Goal: Task Accomplishment & Management: Use online tool/utility

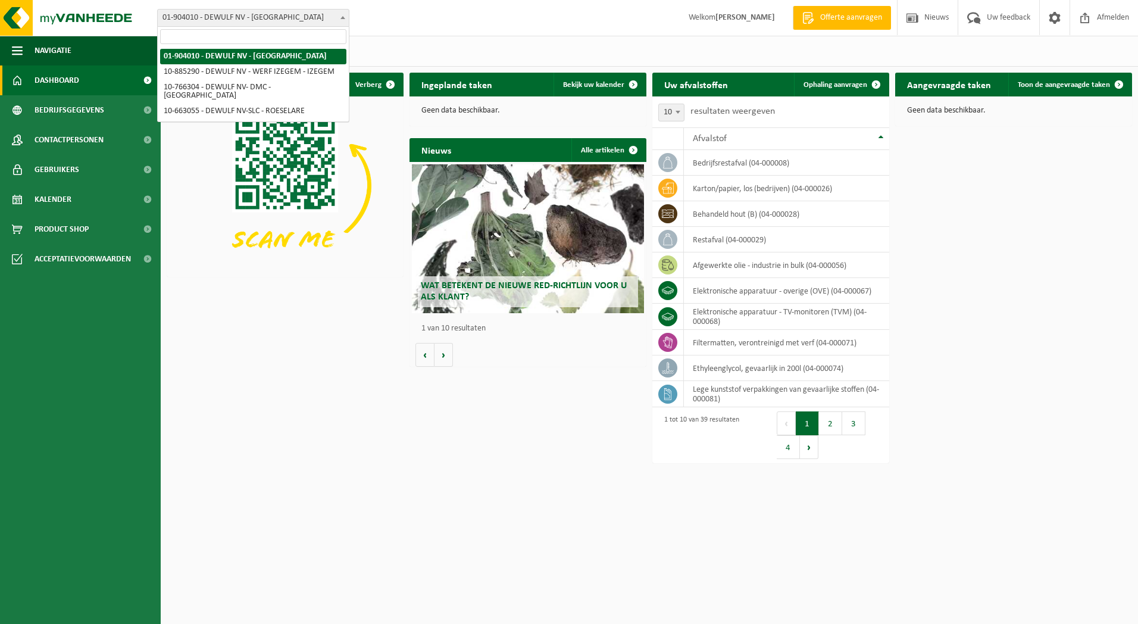
click at [343, 17] on b at bounding box center [342, 17] width 5 height 3
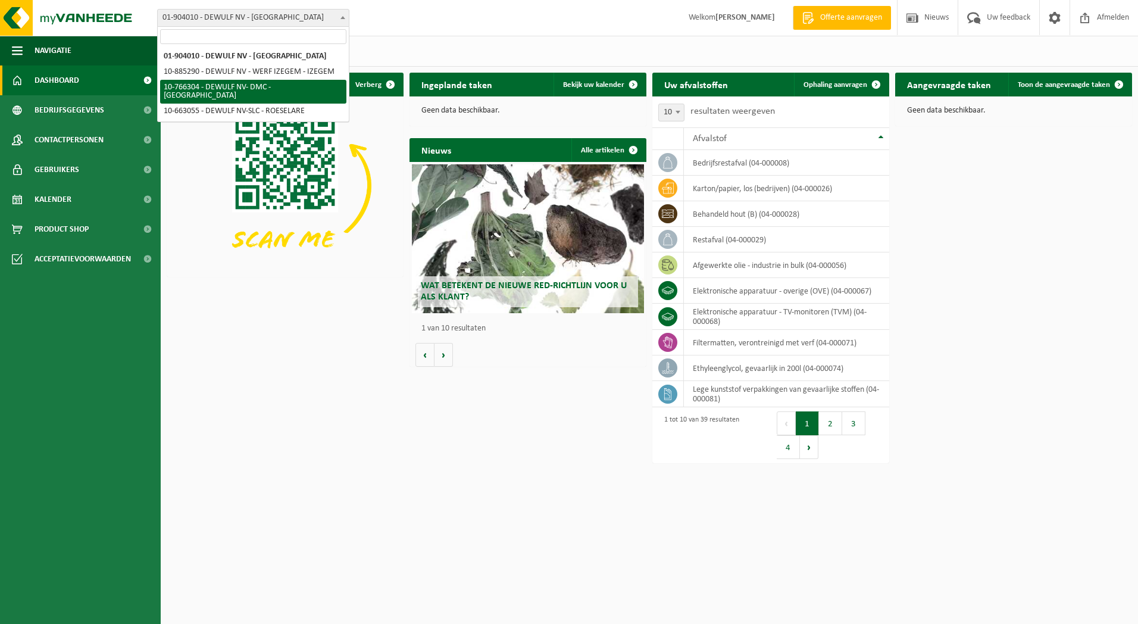
select select "13137"
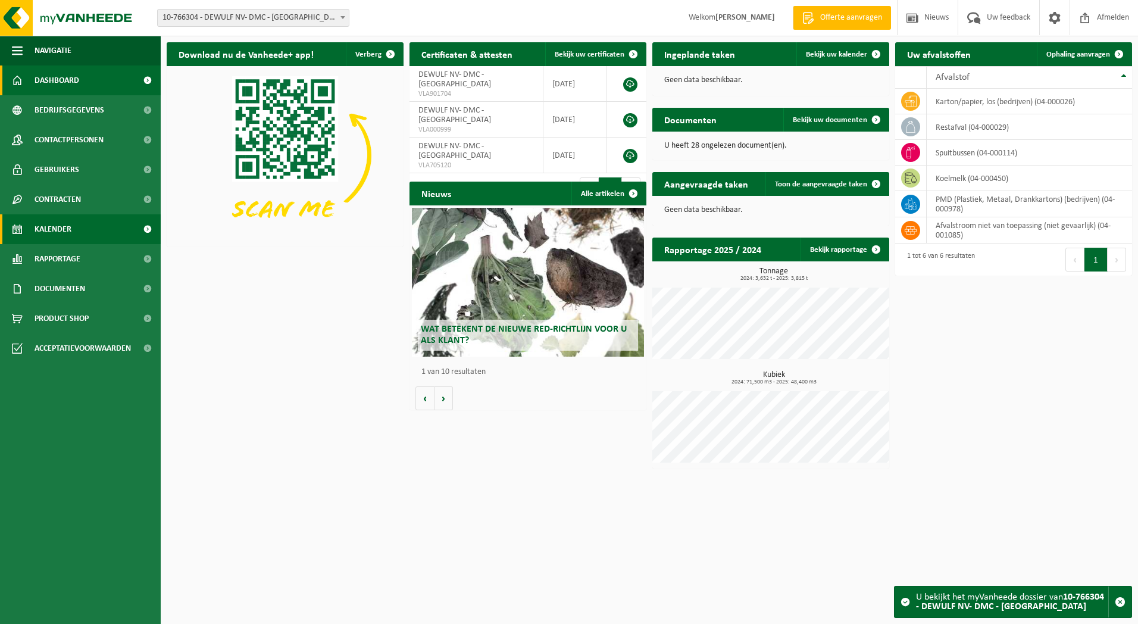
click at [52, 222] on span "Kalender" at bounding box center [53, 229] width 37 height 30
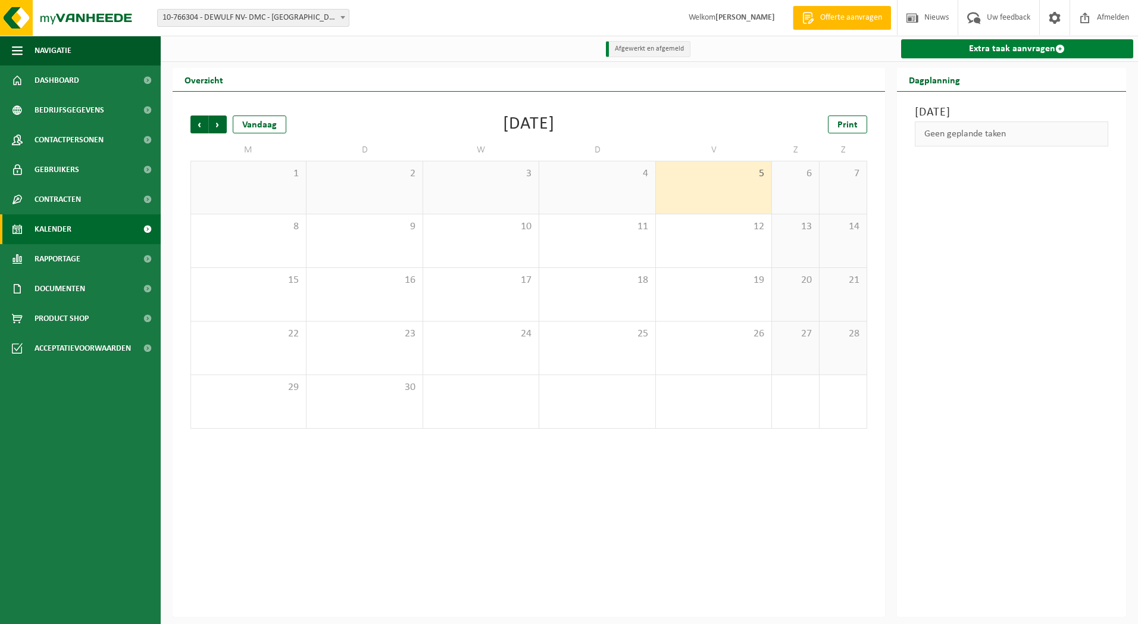
click at [1023, 52] on link "Extra taak aanvragen" at bounding box center [1017, 48] width 233 height 19
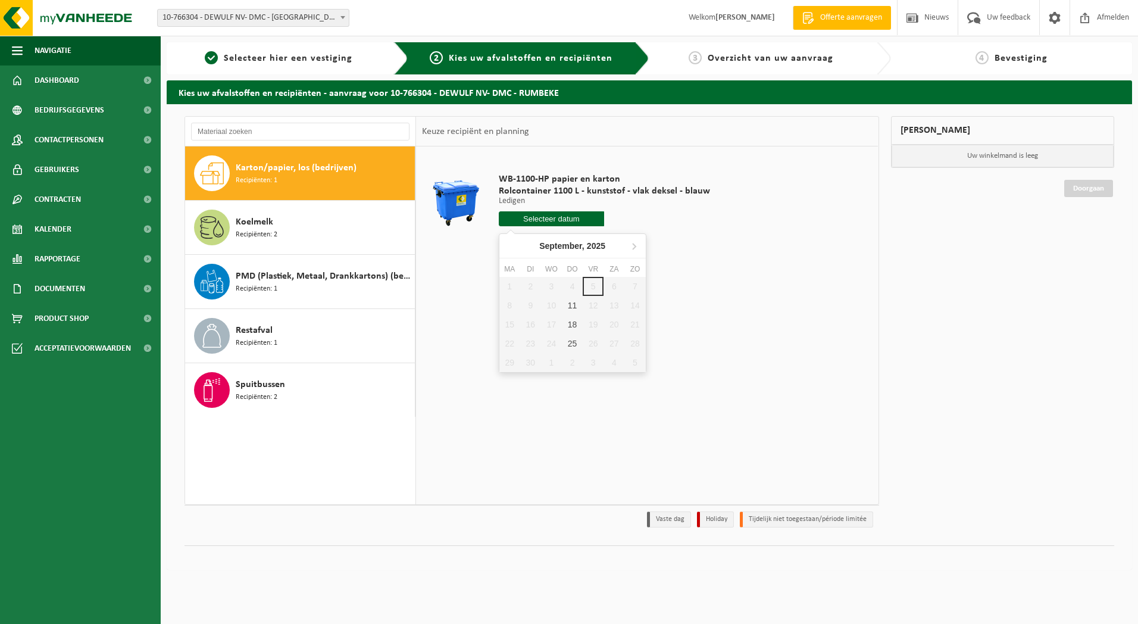
click at [533, 224] on input "text" at bounding box center [552, 218] width 106 height 15
click at [571, 306] on div "11" at bounding box center [572, 305] width 21 height 19
type input "Van 2025-09-11"
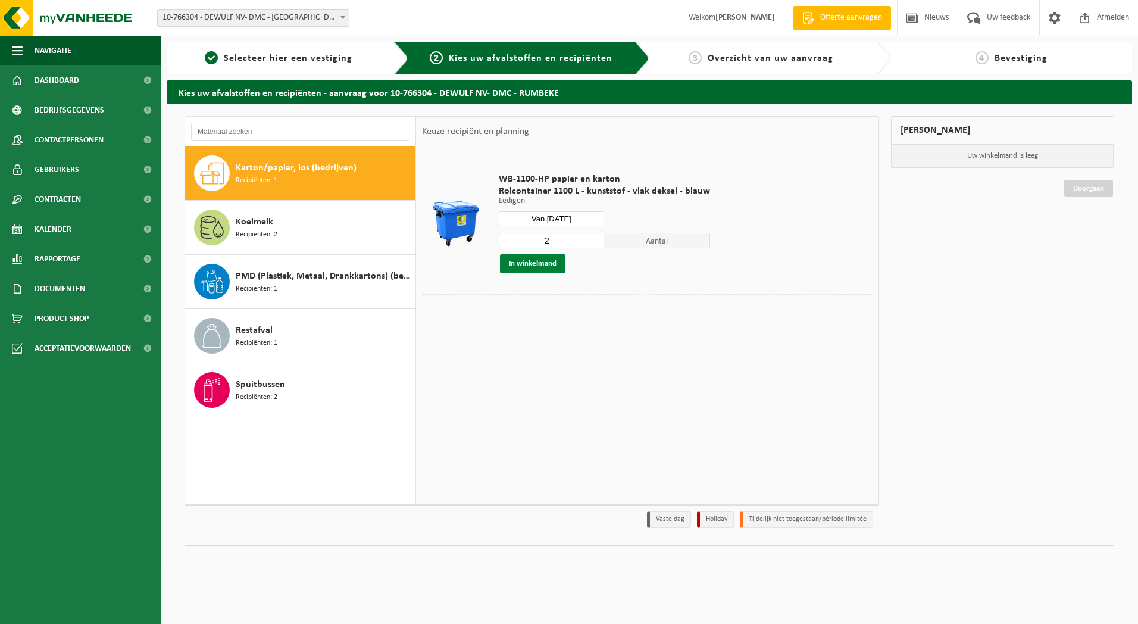
click at [542, 262] on button "In winkelmand" at bounding box center [532, 263] width 65 height 19
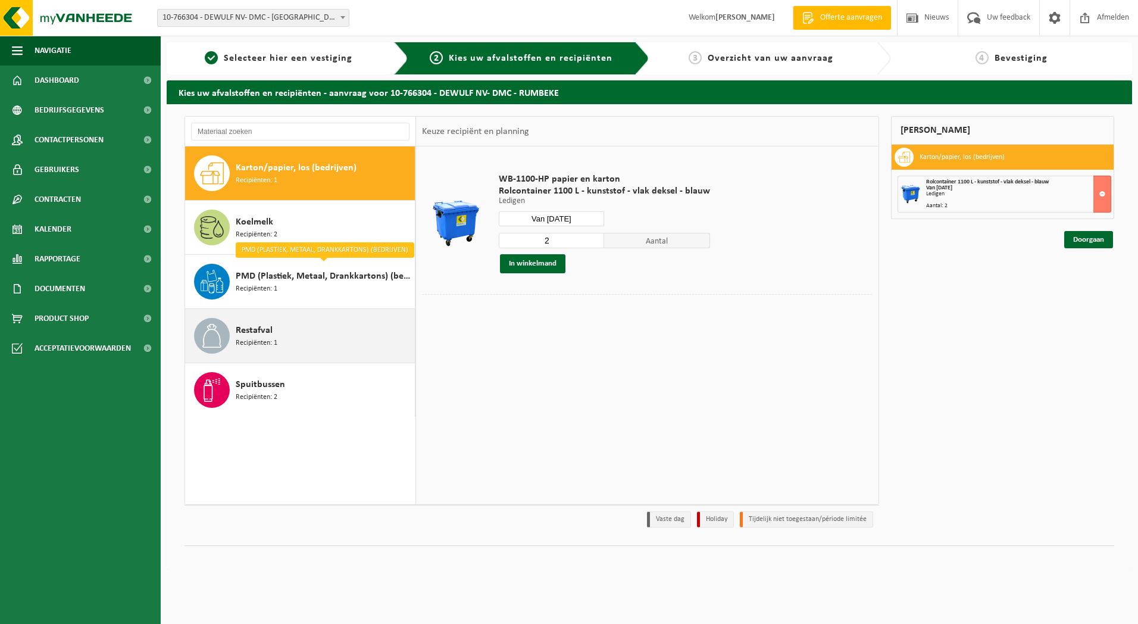
click at [273, 333] on div "Restafval Recipiënten: 1" at bounding box center [324, 336] width 176 height 36
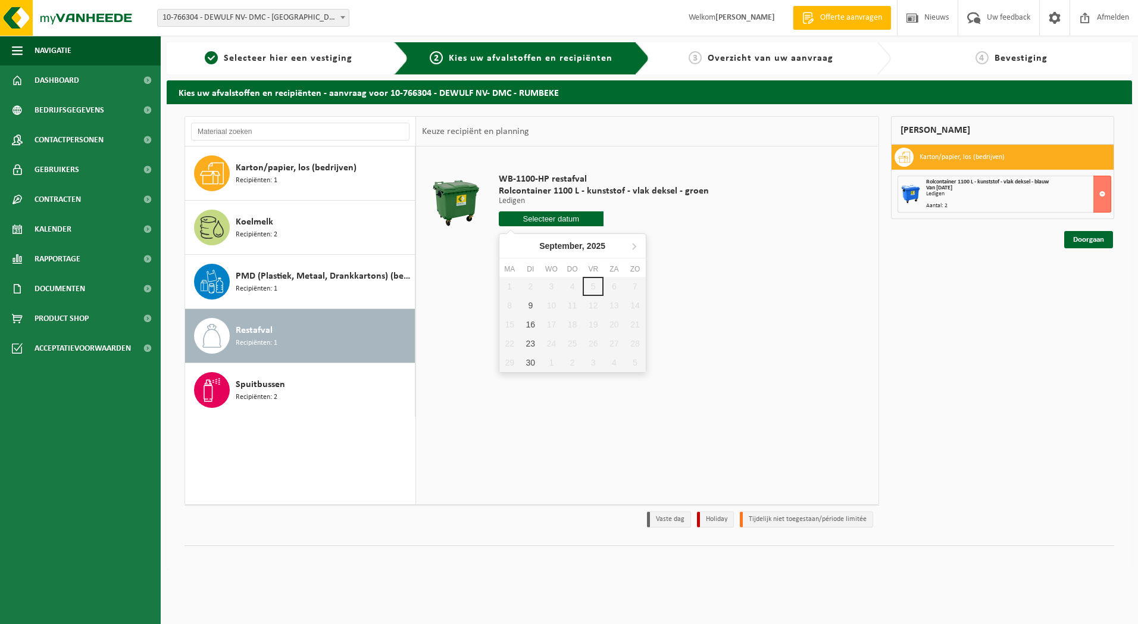
click at [537, 226] on input "text" at bounding box center [551, 218] width 105 height 15
click at [533, 312] on div "9" at bounding box center [530, 305] width 21 height 19
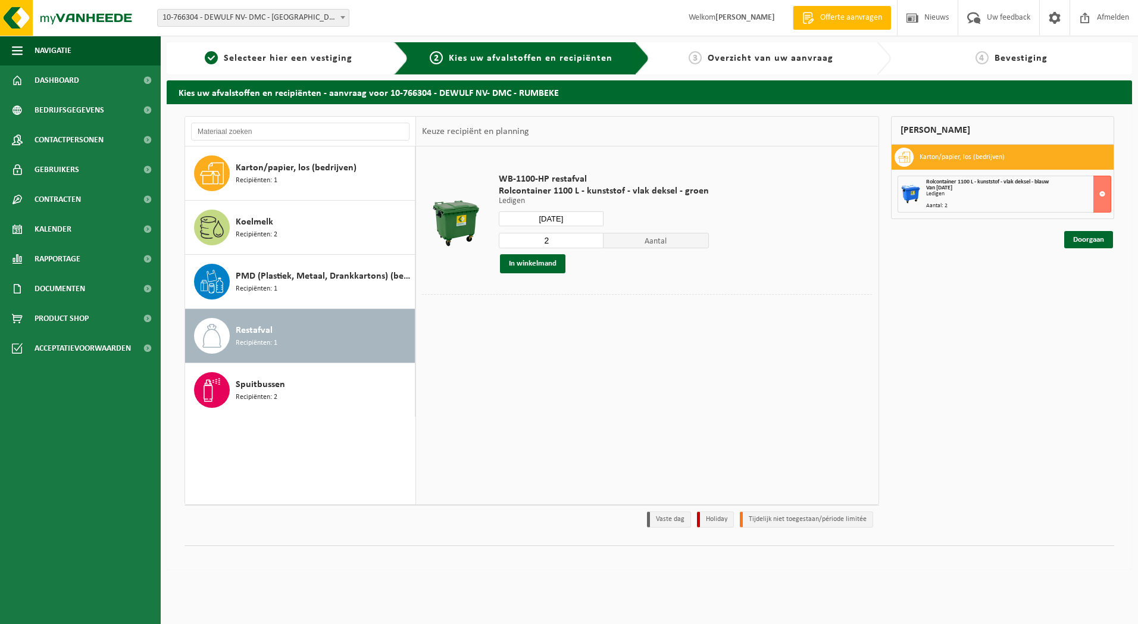
type input "Van 2025-09-09"
click at [530, 263] on button "In winkelmand" at bounding box center [532, 263] width 65 height 19
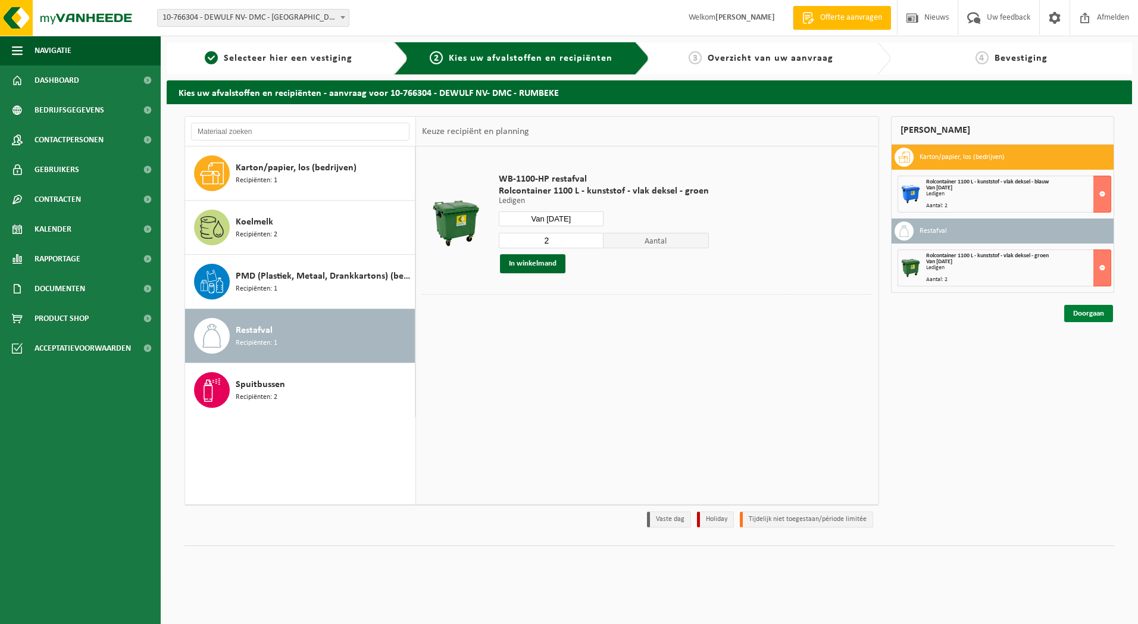
click at [1080, 315] on link "Doorgaan" at bounding box center [1088, 313] width 49 height 17
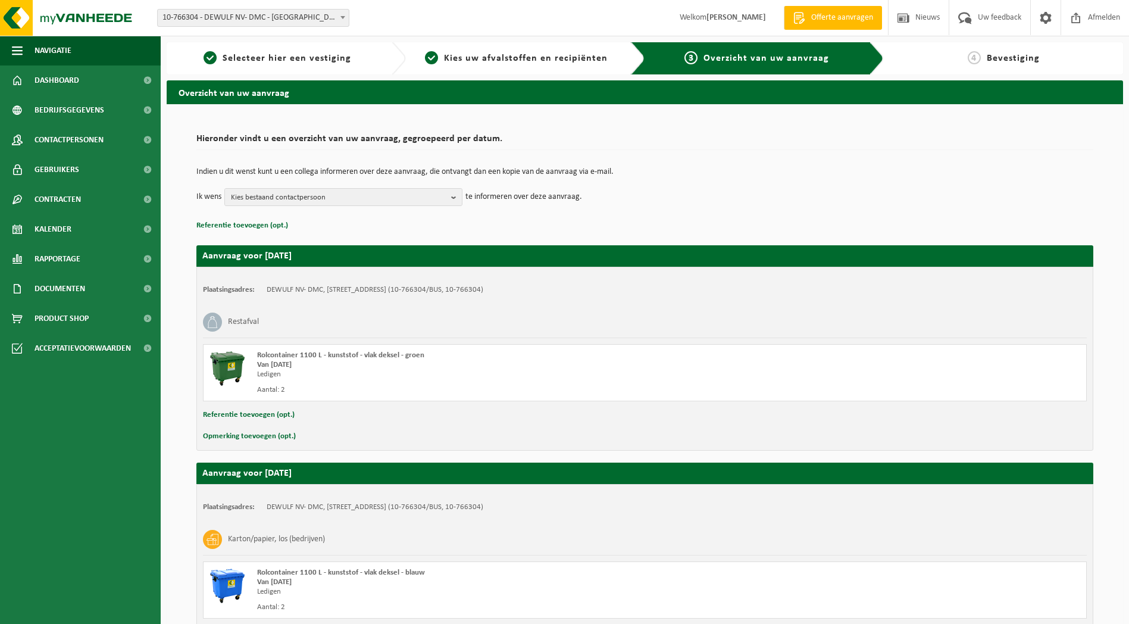
scroll to position [104, 0]
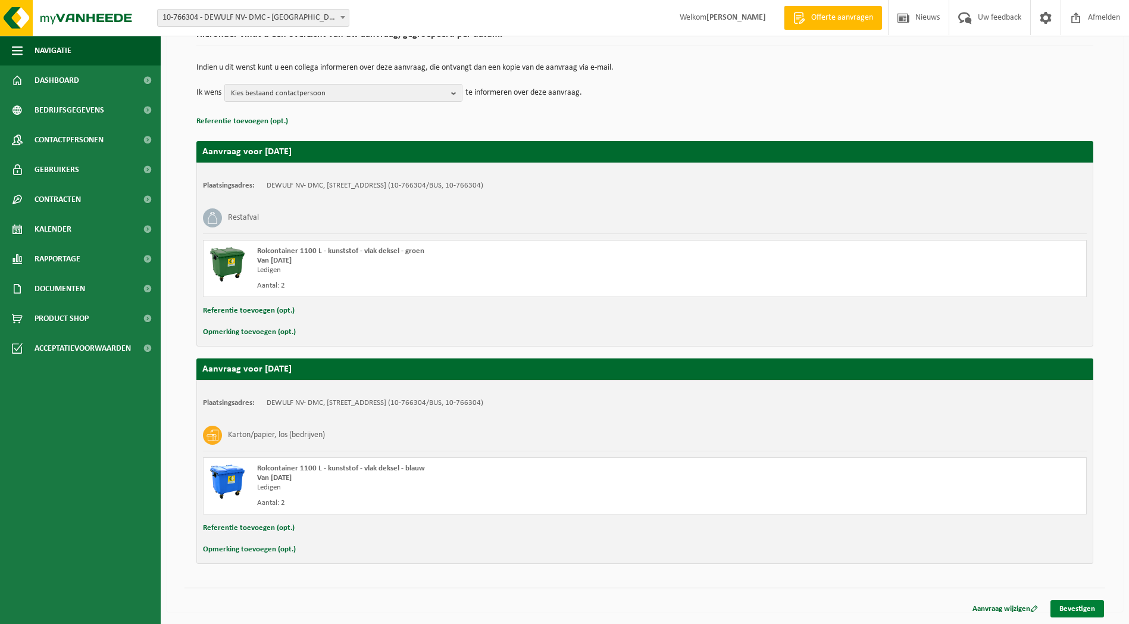
click at [1075, 606] on link "Bevestigen" at bounding box center [1077, 608] width 54 height 17
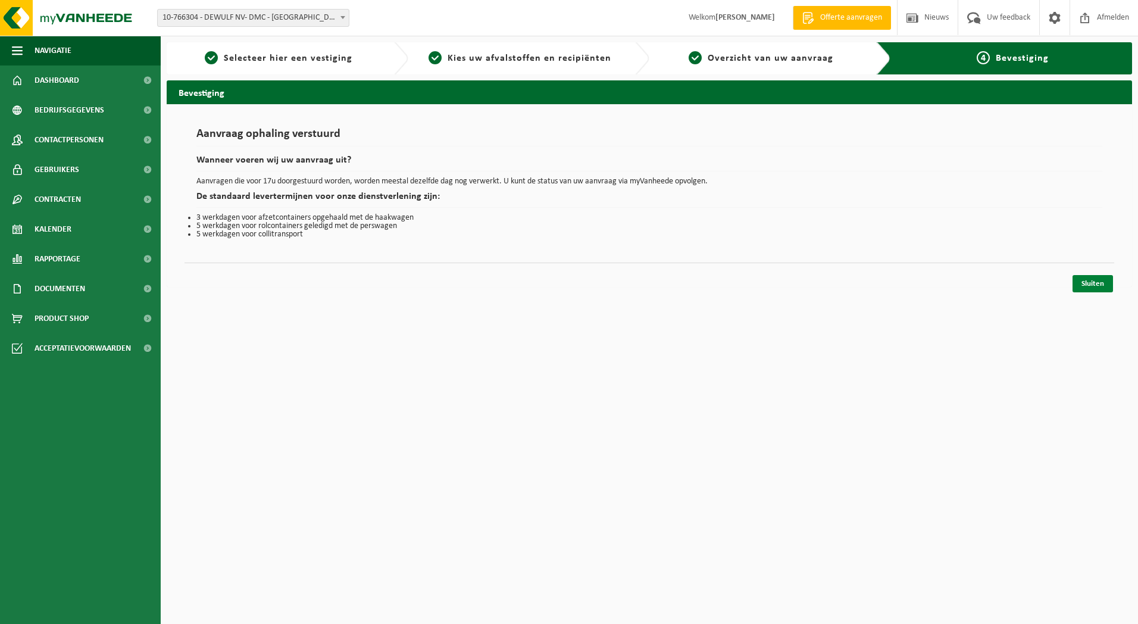
click at [1086, 281] on link "Sluiten" at bounding box center [1092, 283] width 40 height 17
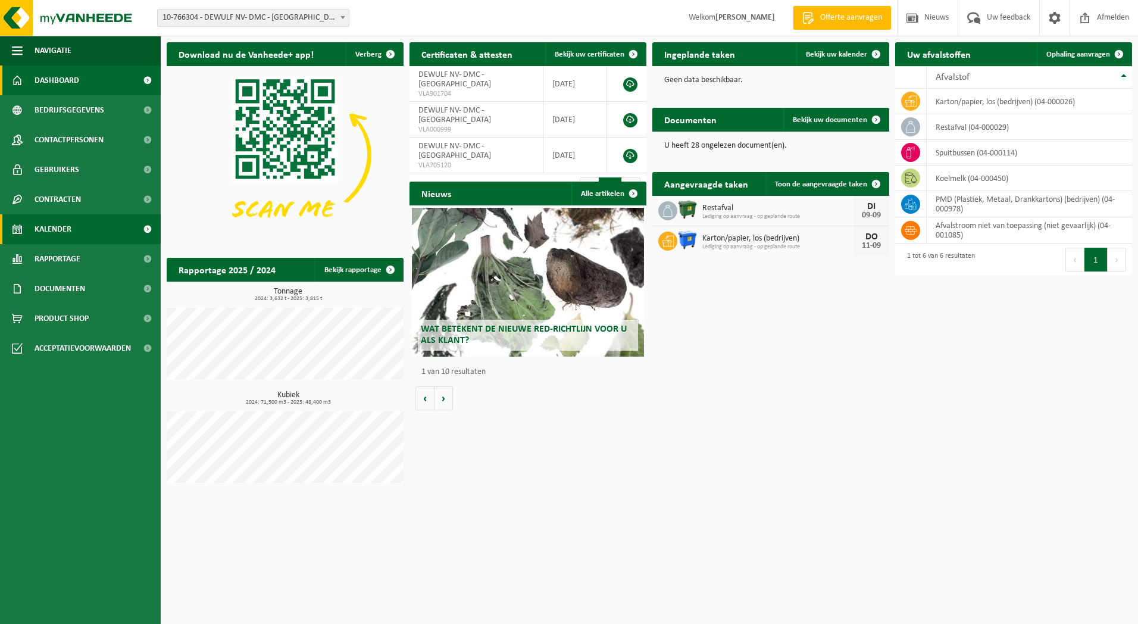
click at [54, 228] on span "Kalender" at bounding box center [53, 229] width 37 height 30
